Goal: Check status: Check status

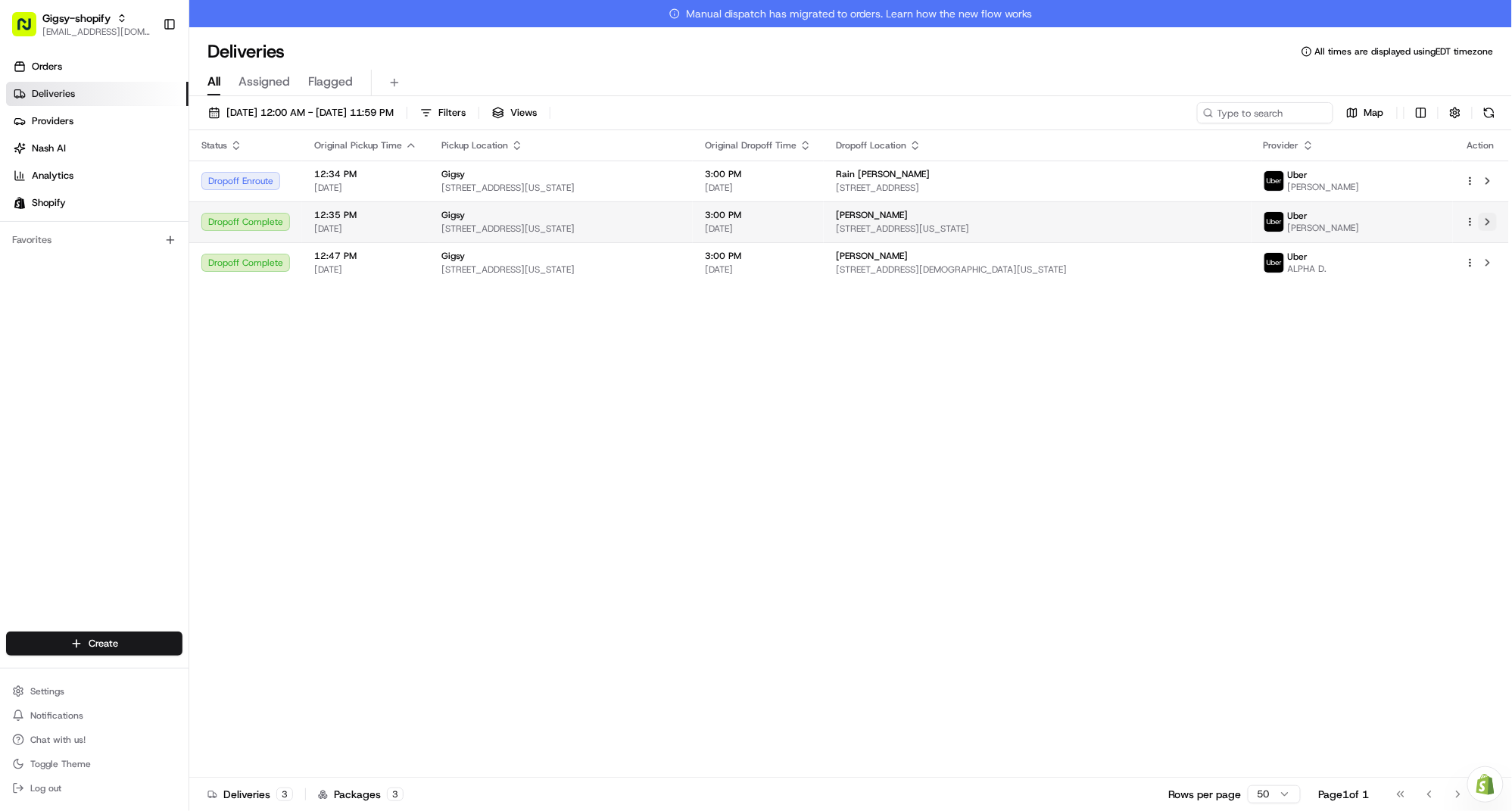
click at [1487, 220] on button at bounding box center [1487, 221] width 18 height 18
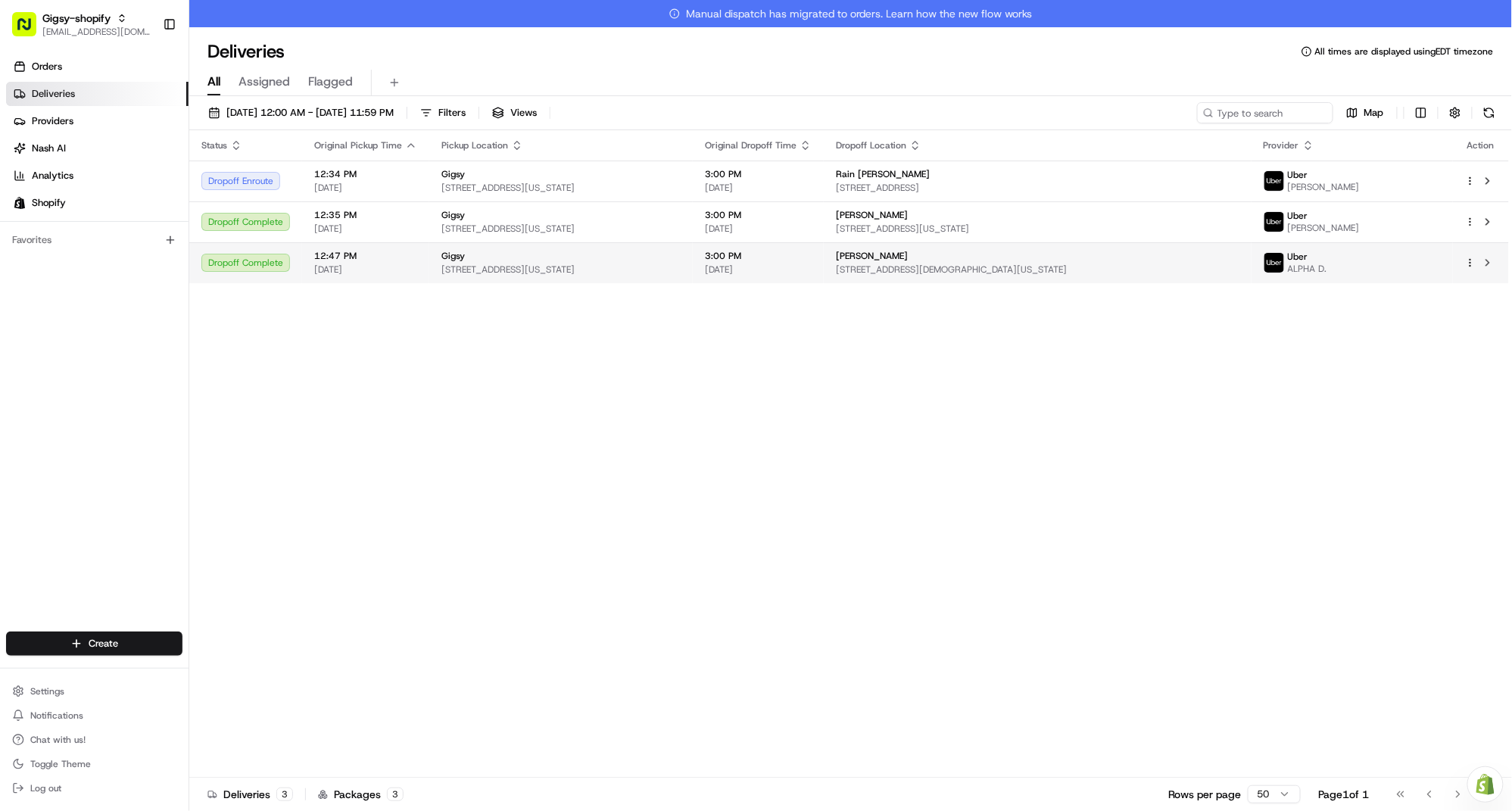
click at [290, 263] on td "Dropoff Complete" at bounding box center [246, 262] width 113 height 41
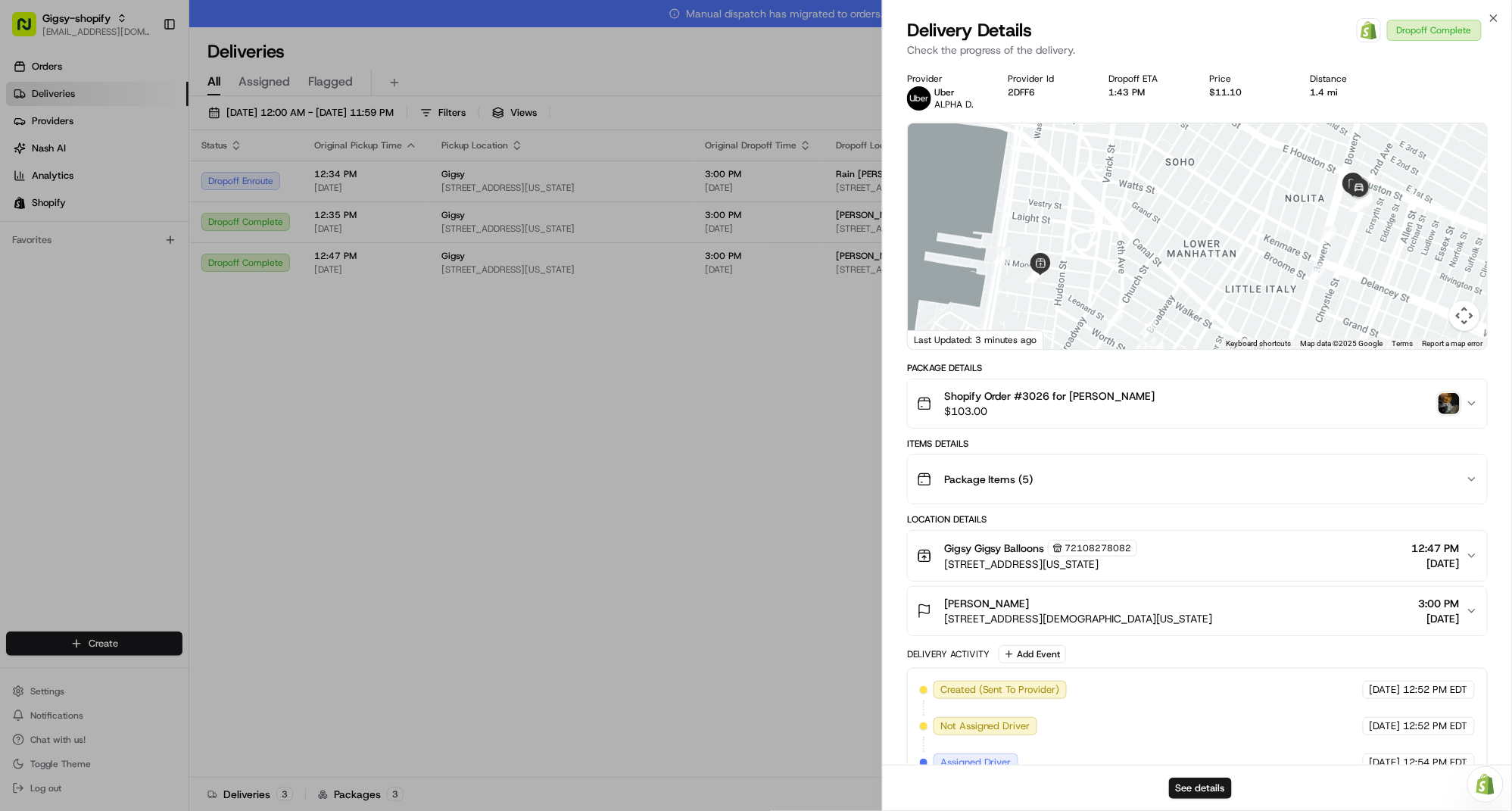
click at [1449, 400] on img "button" at bounding box center [1448, 403] width 21 height 21
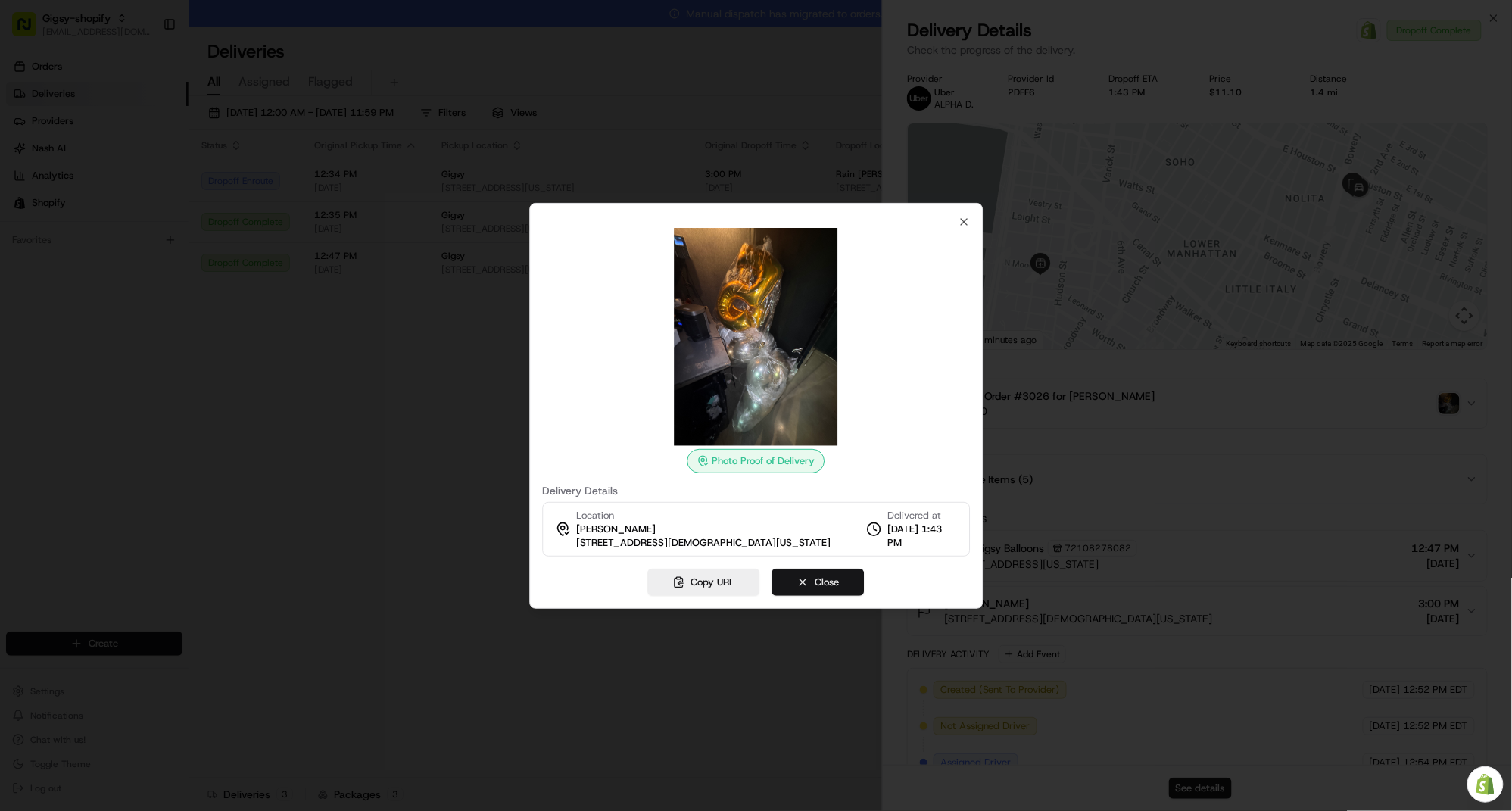
click at [816, 577] on button "Close" at bounding box center [819, 582] width 93 height 27
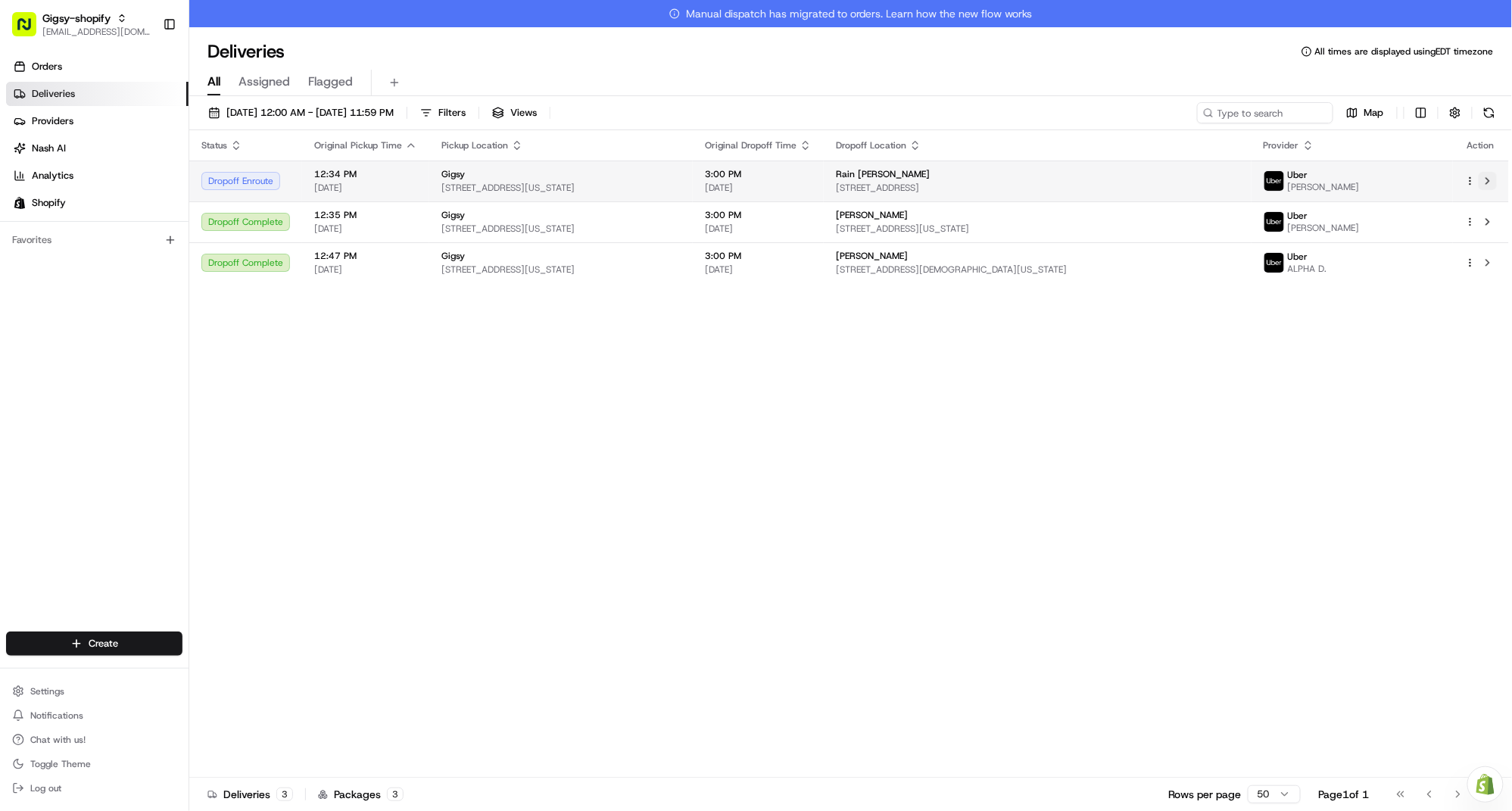
click at [1483, 181] on button at bounding box center [1487, 181] width 18 height 18
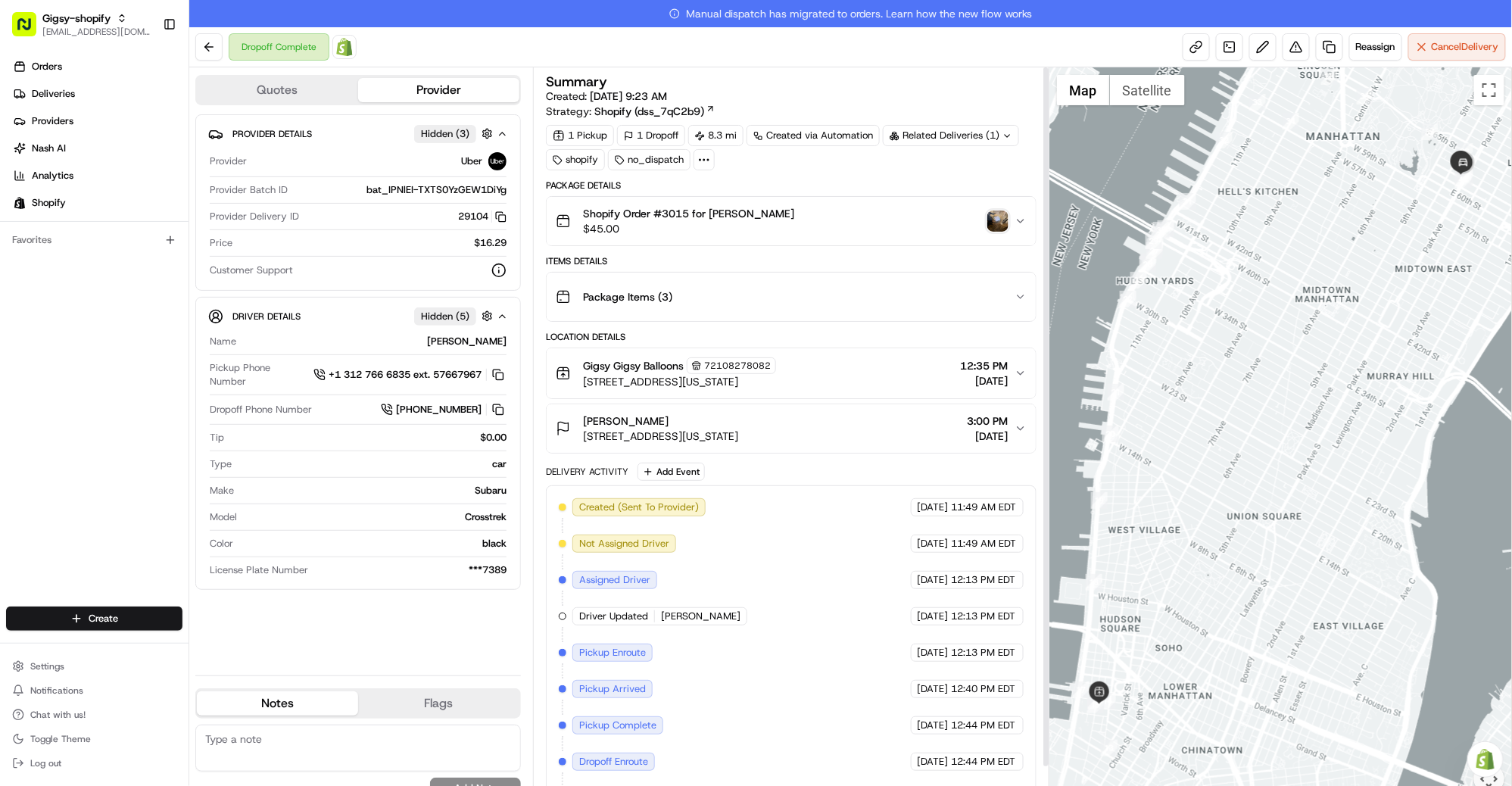
click at [998, 214] on img "button" at bounding box center [997, 221] width 21 height 21
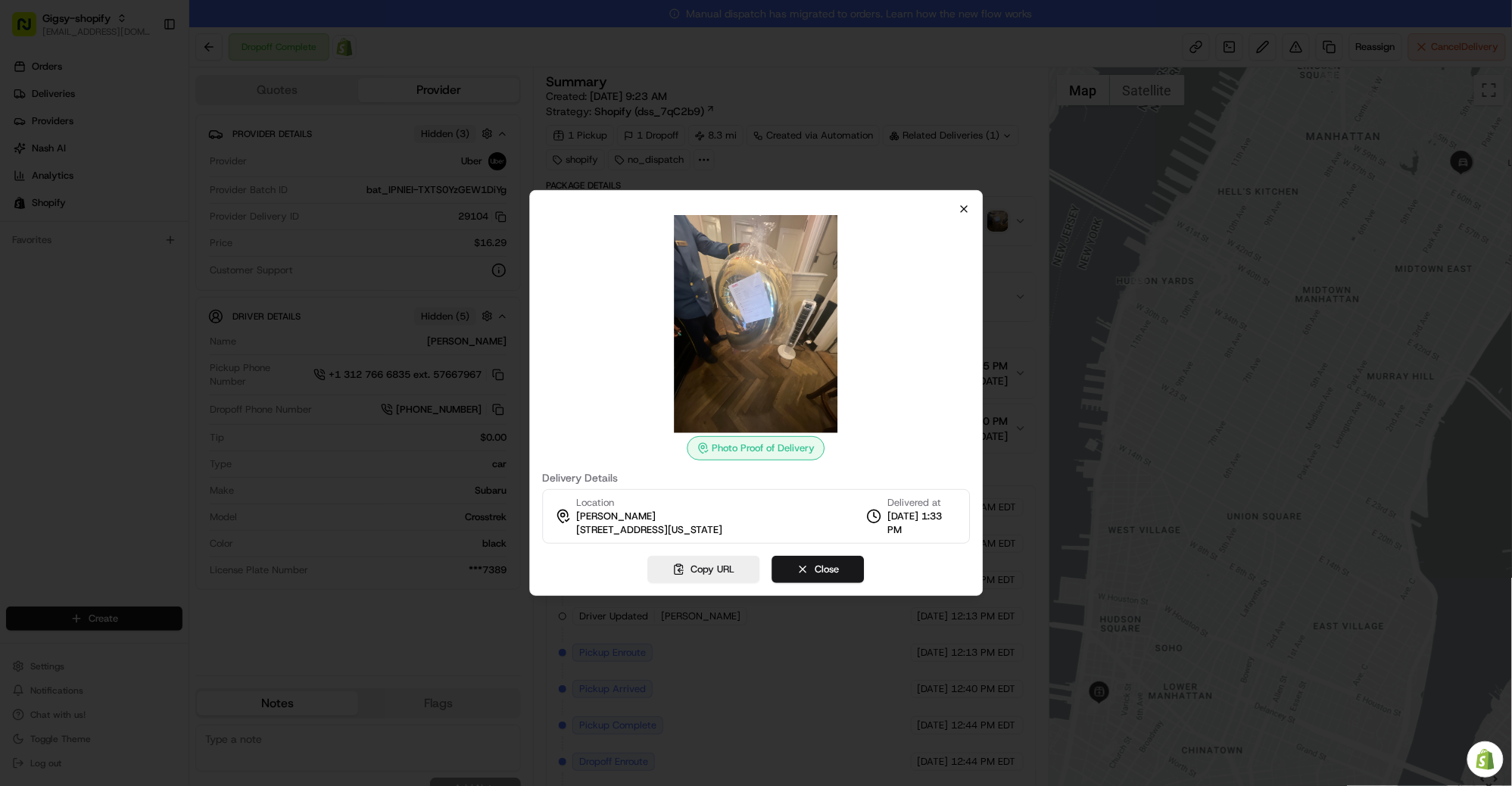
click at [967, 208] on icon "button" at bounding box center [963, 209] width 12 height 12
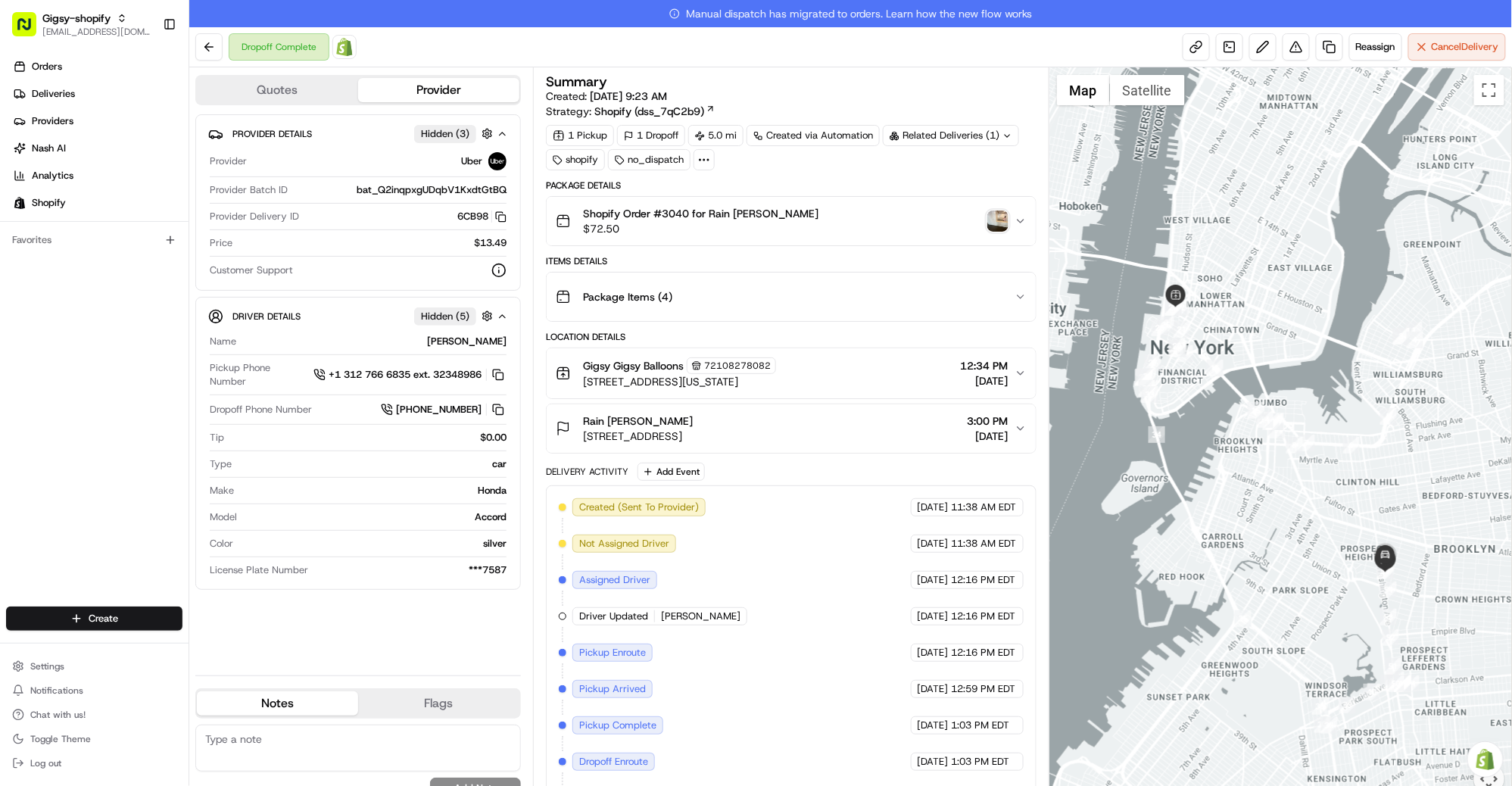
click at [983, 226] on div "Shopify Order #3040 for Rain [PERSON_NAME] $72.50" at bounding box center [784, 221] width 458 height 30
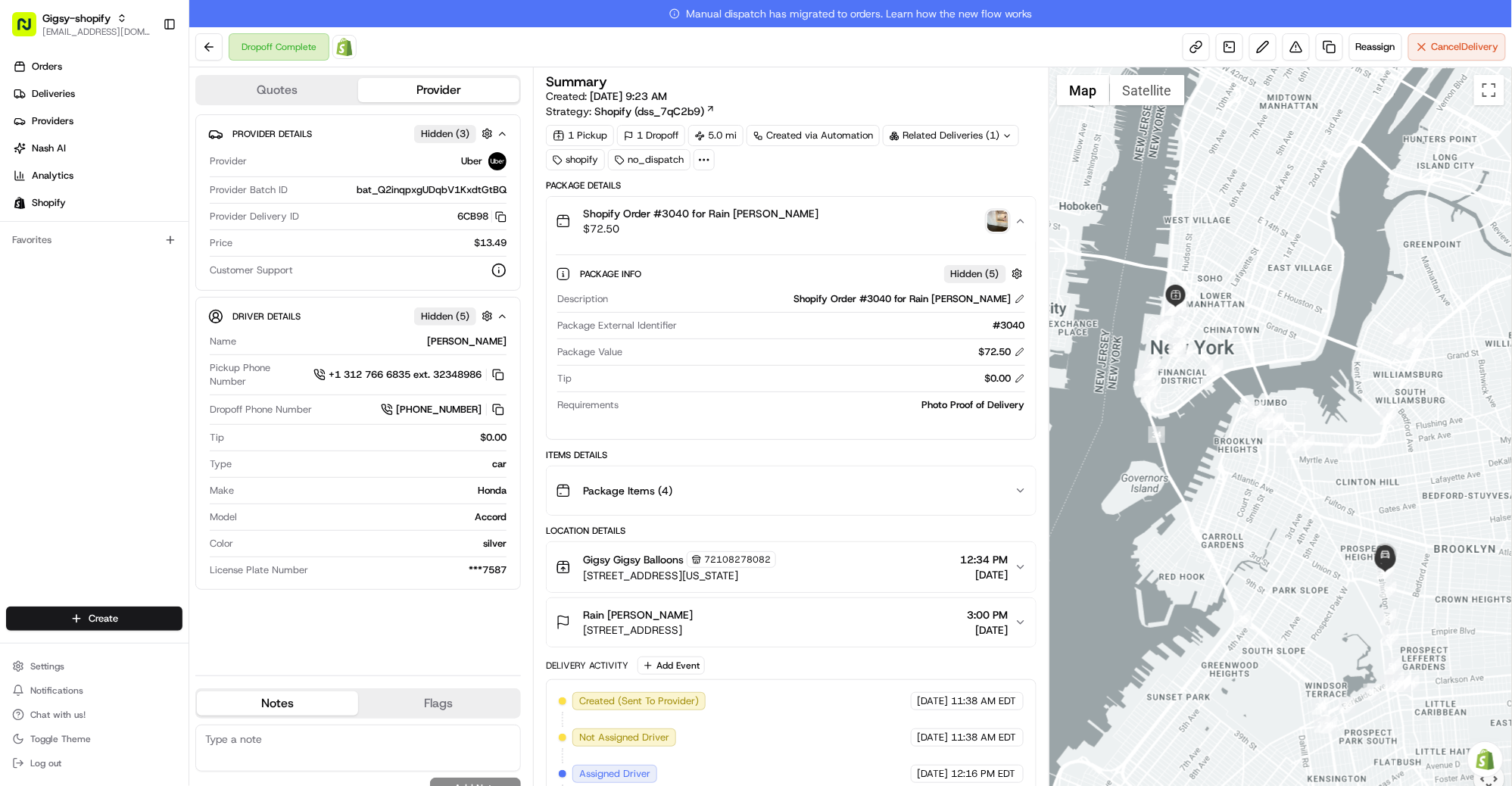
click at [995, 219] on img "button" at bounding box center [997, 221] width 21 height 21
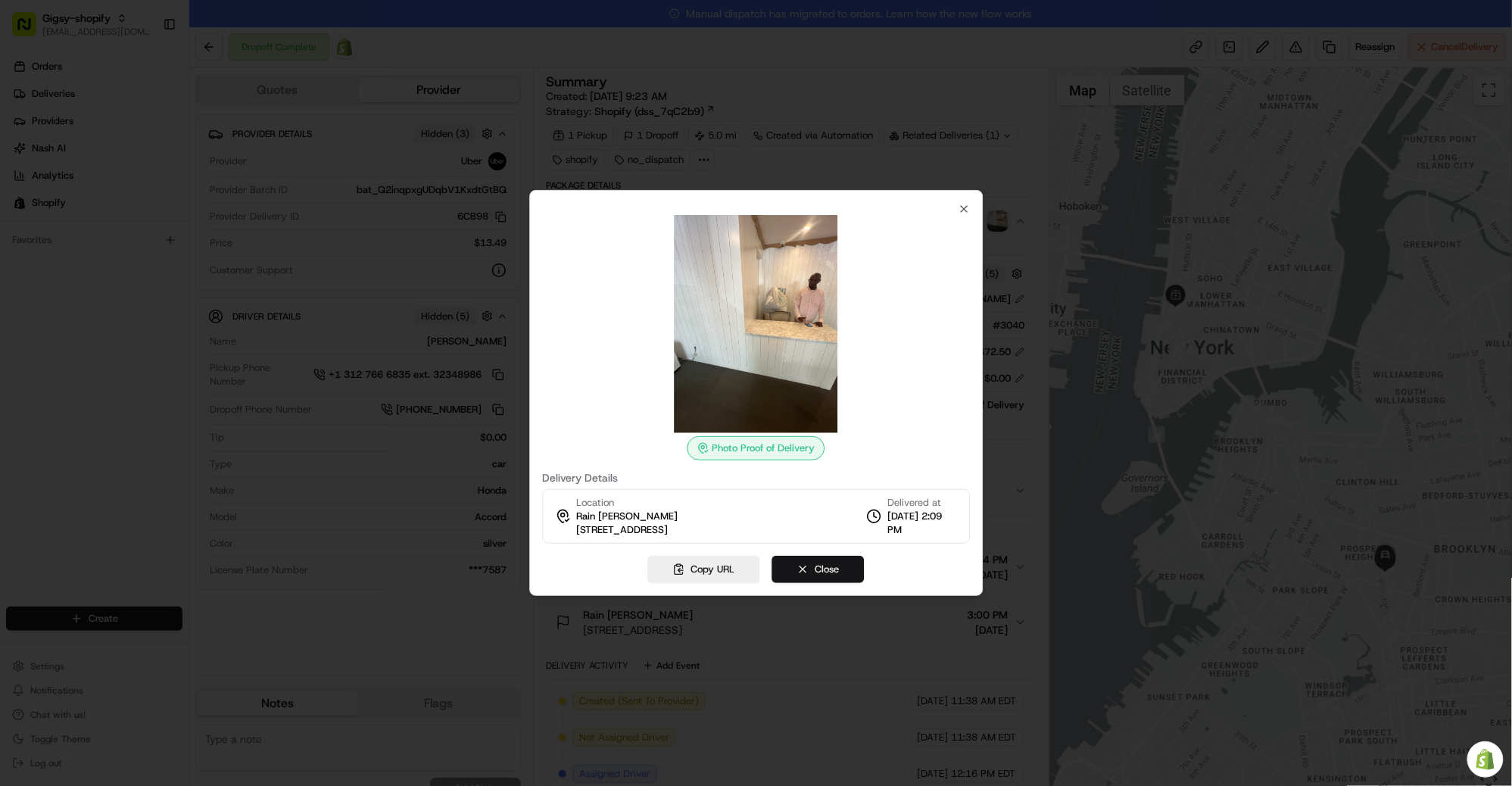
click at [825, 567] on button "Close" at bounding box center [819, 569] width 93 height 27
